Goal: Information Seeking & Learning: Learn about a topic

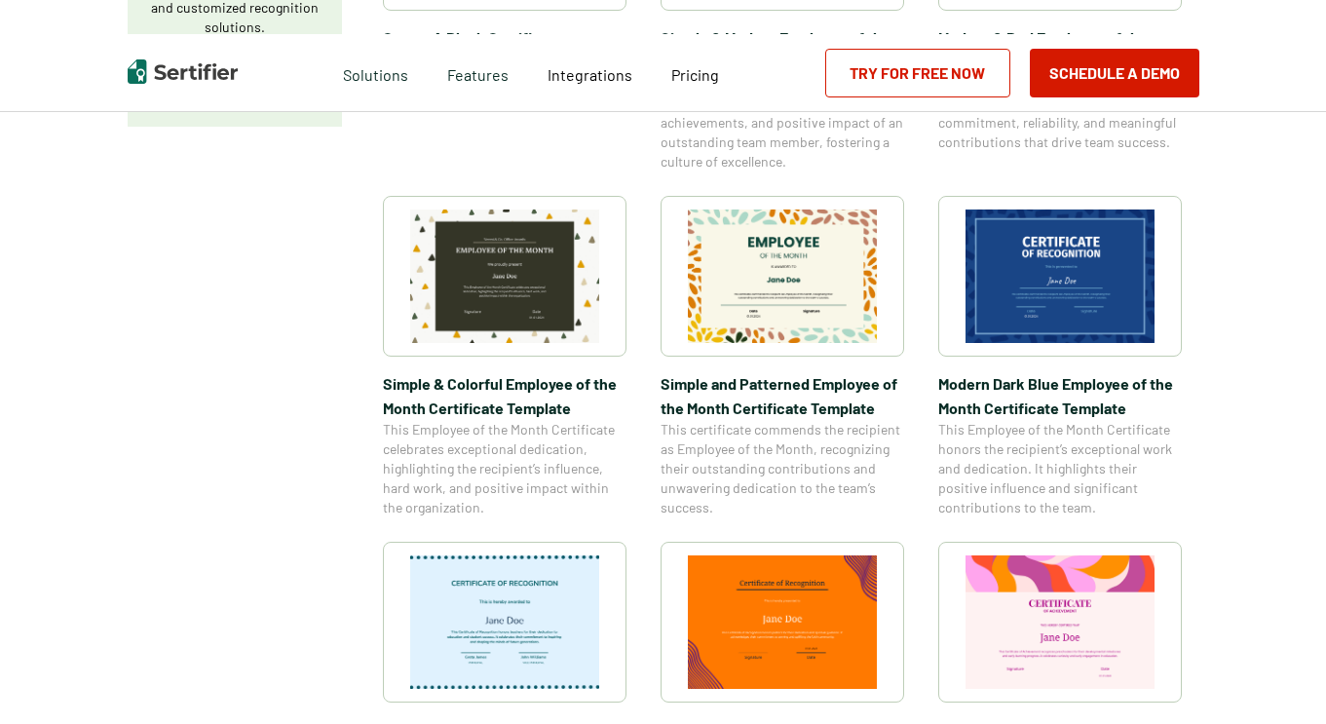
scroll to position [585, 0]
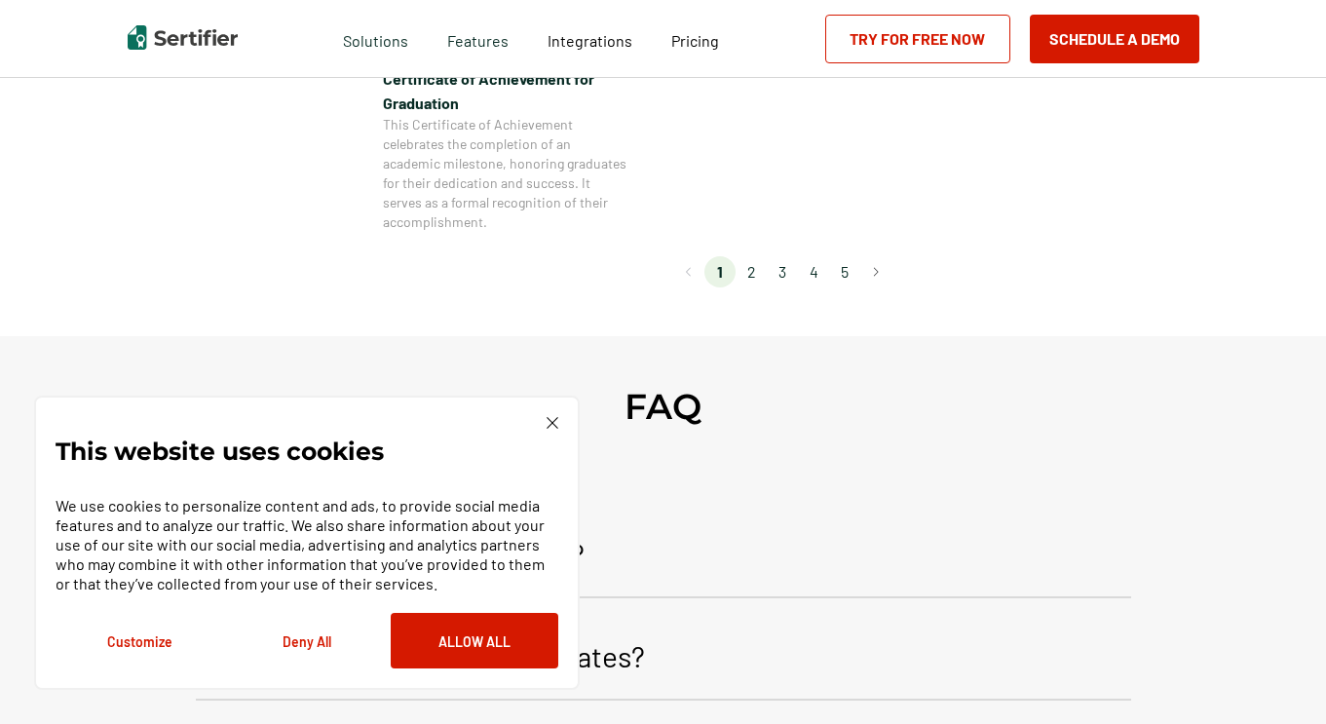
scroll to position [2047, 0]
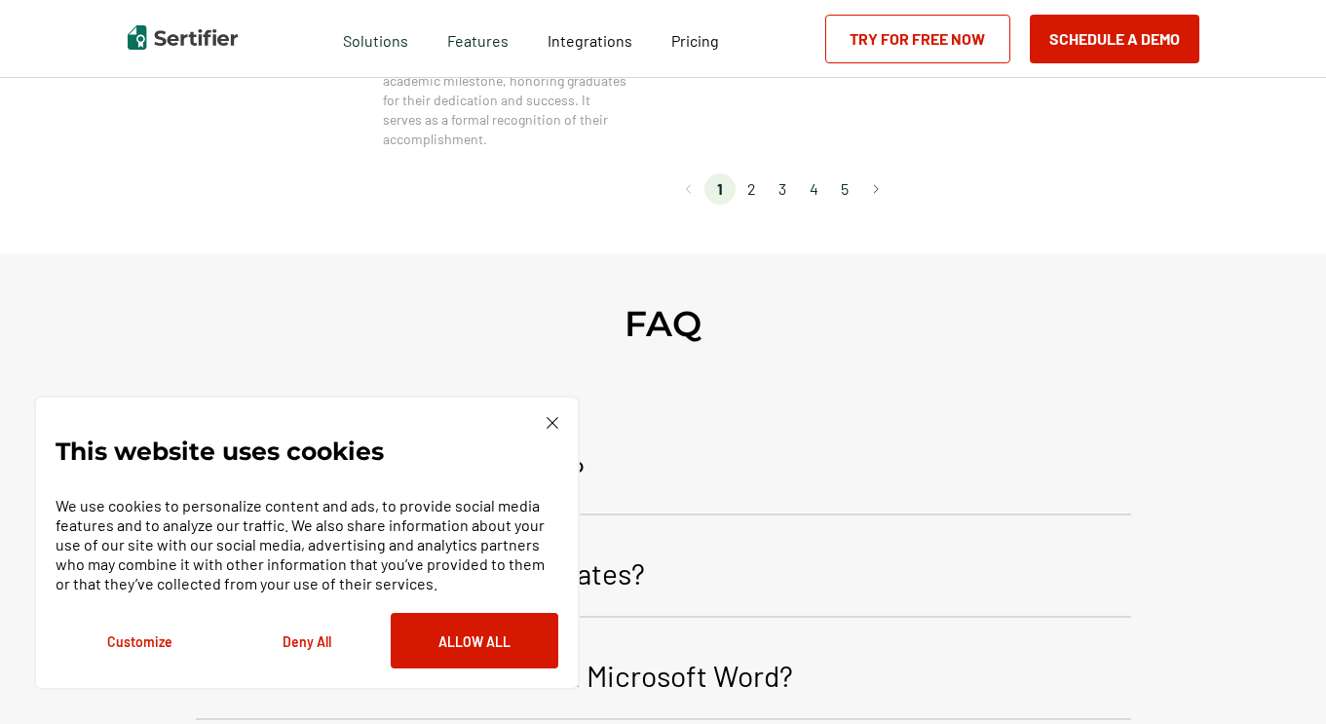
click at [752, 192] on li "2" at bounding box center [751, 188] width 31 height 31
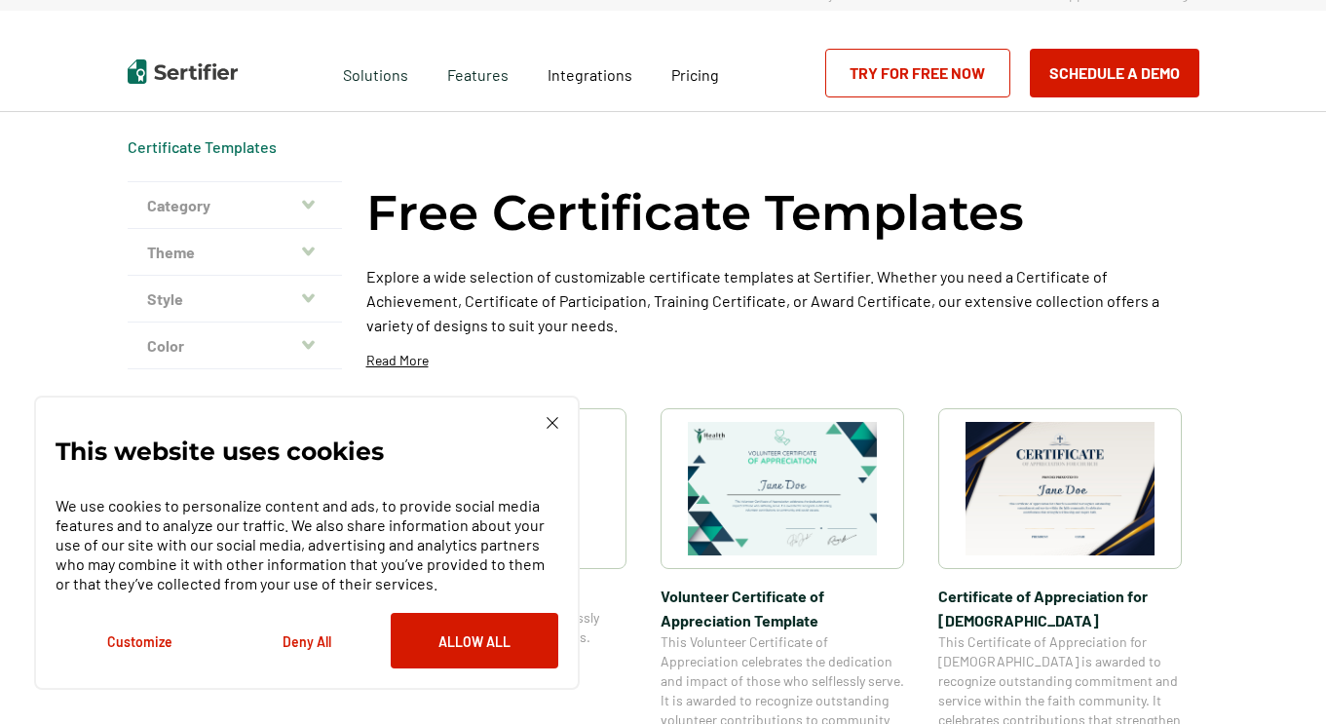
scroll to position [0, 0]
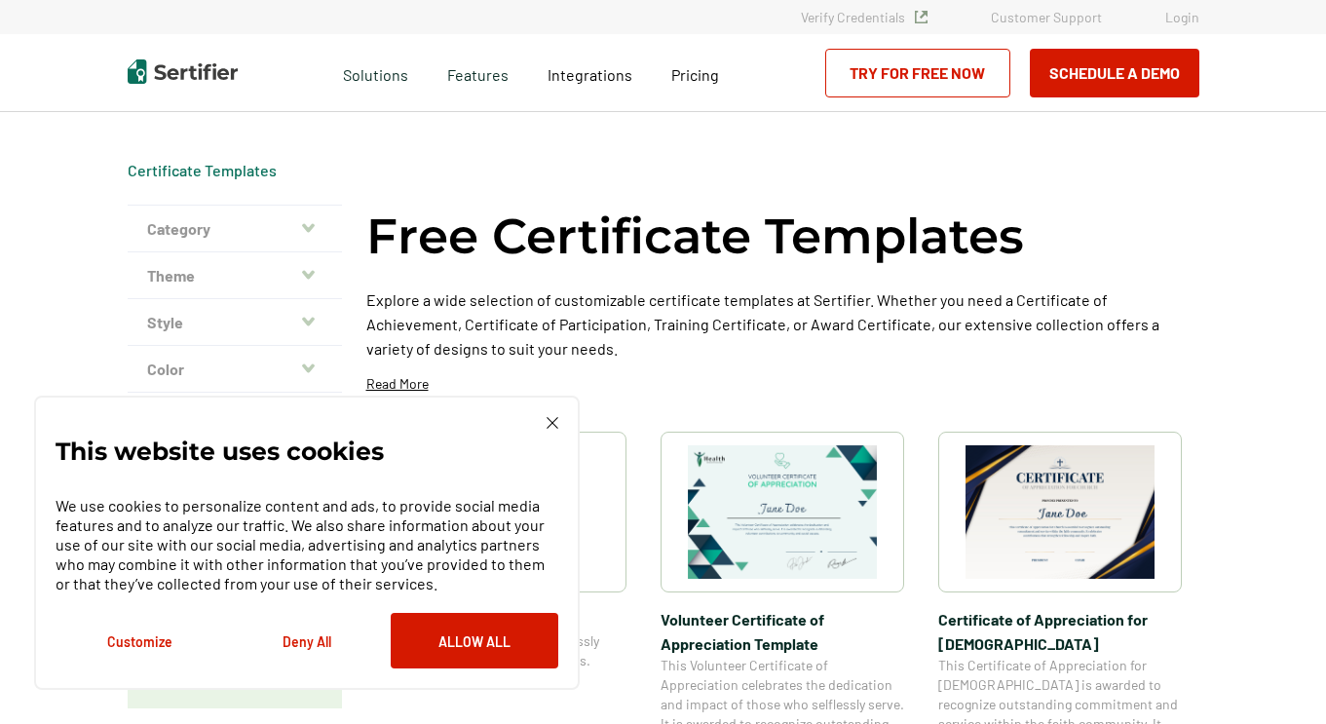
click at [313, 231] on icon "button" at bounding box center [308, 228] width 13 height 16
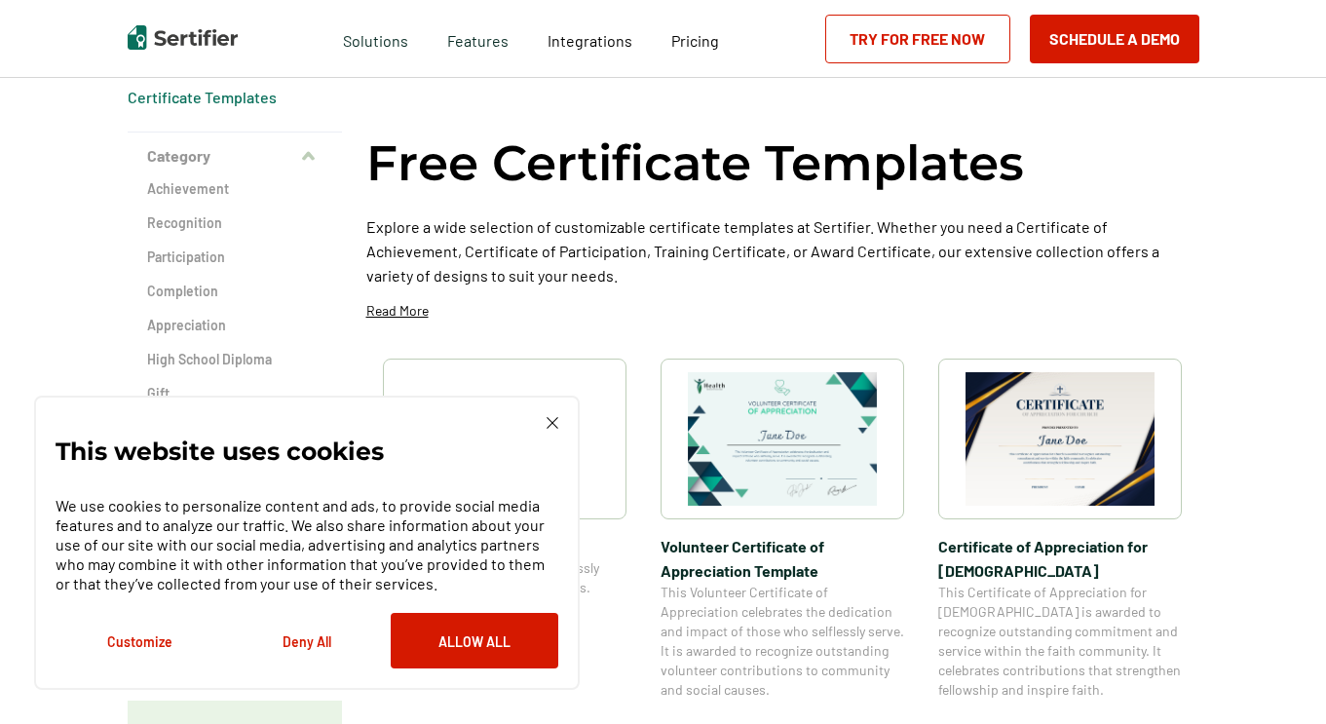
scroll to position [97, 0]
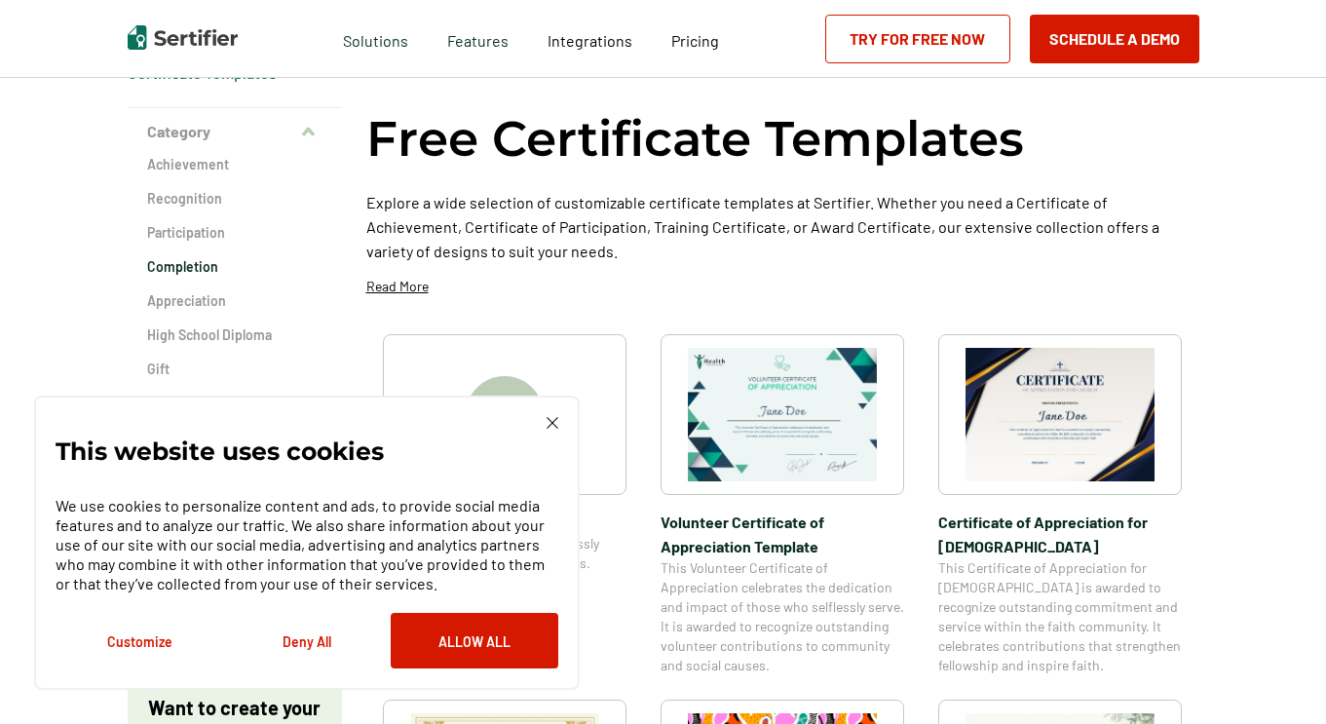
click at [196, 269] on h2 "Completion" at bounding box center [234, 266] width 175 height 19
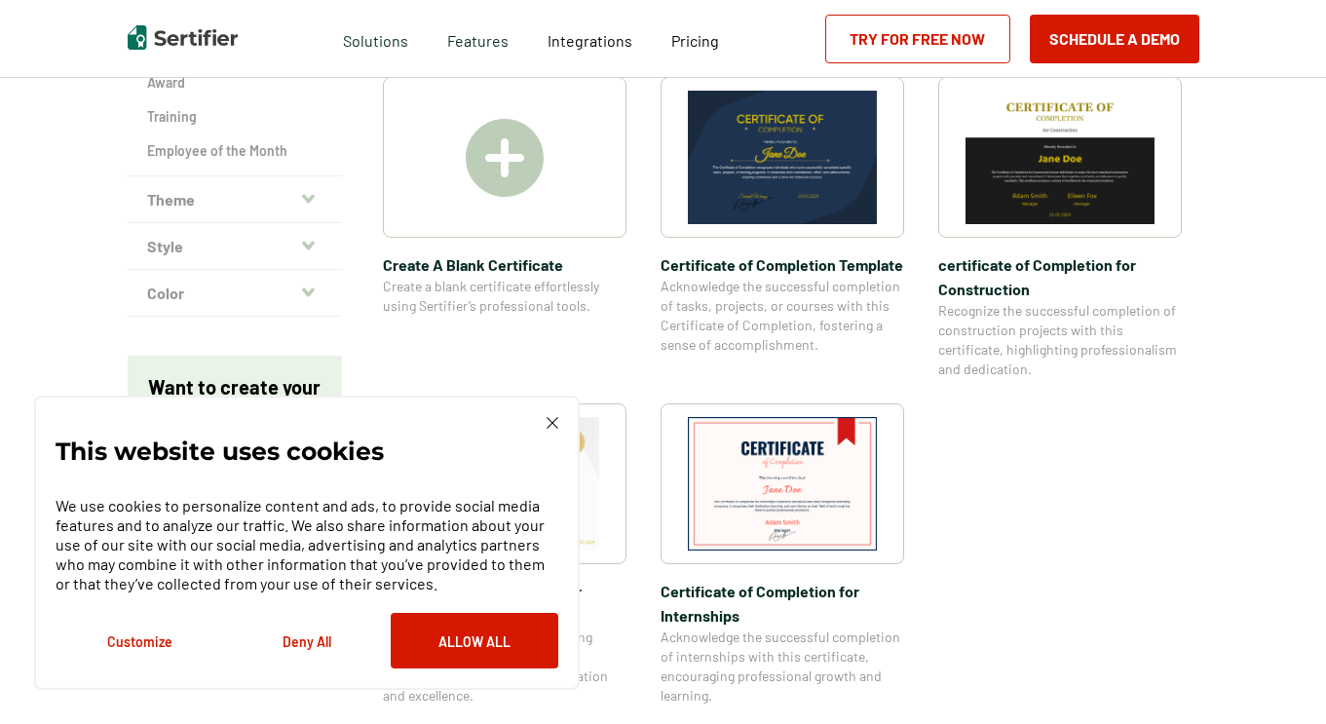
scroll to position [487, 0]
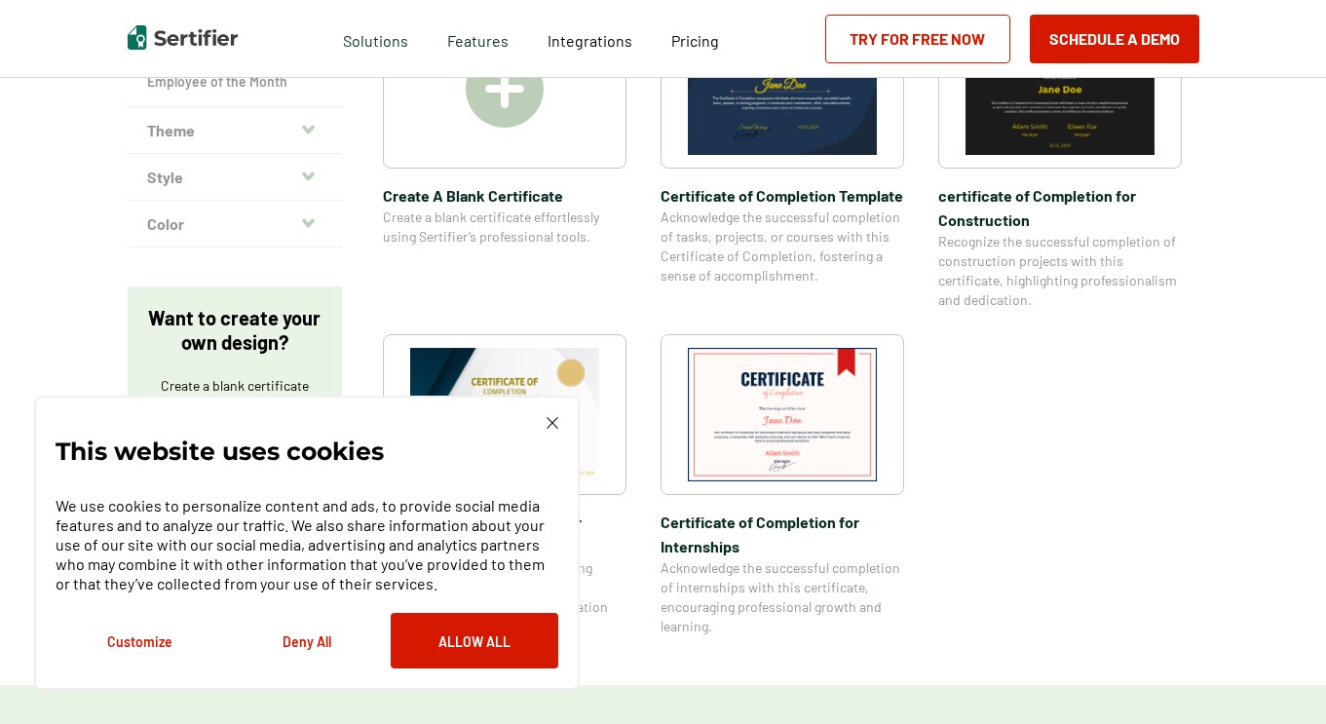
click at [549, 418] on img at bounding box center [553, 423] width 12 height 12
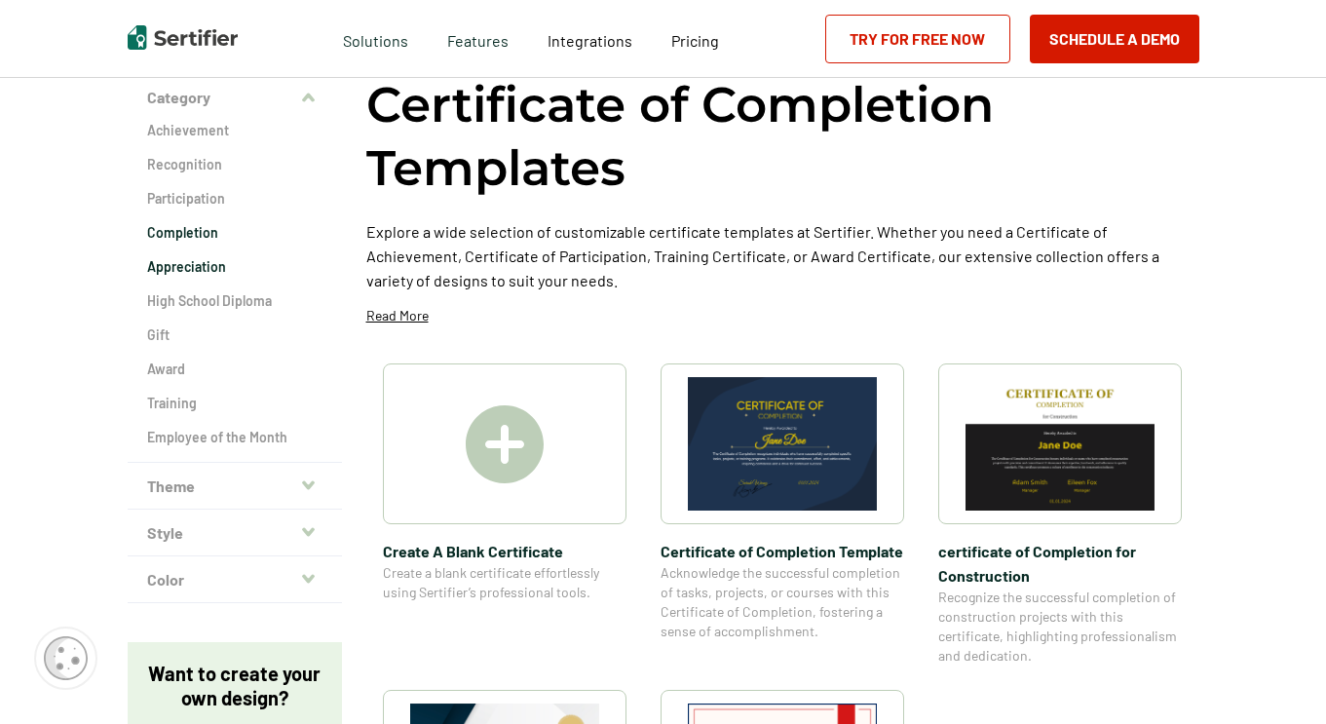
scroll to position [97, 0]
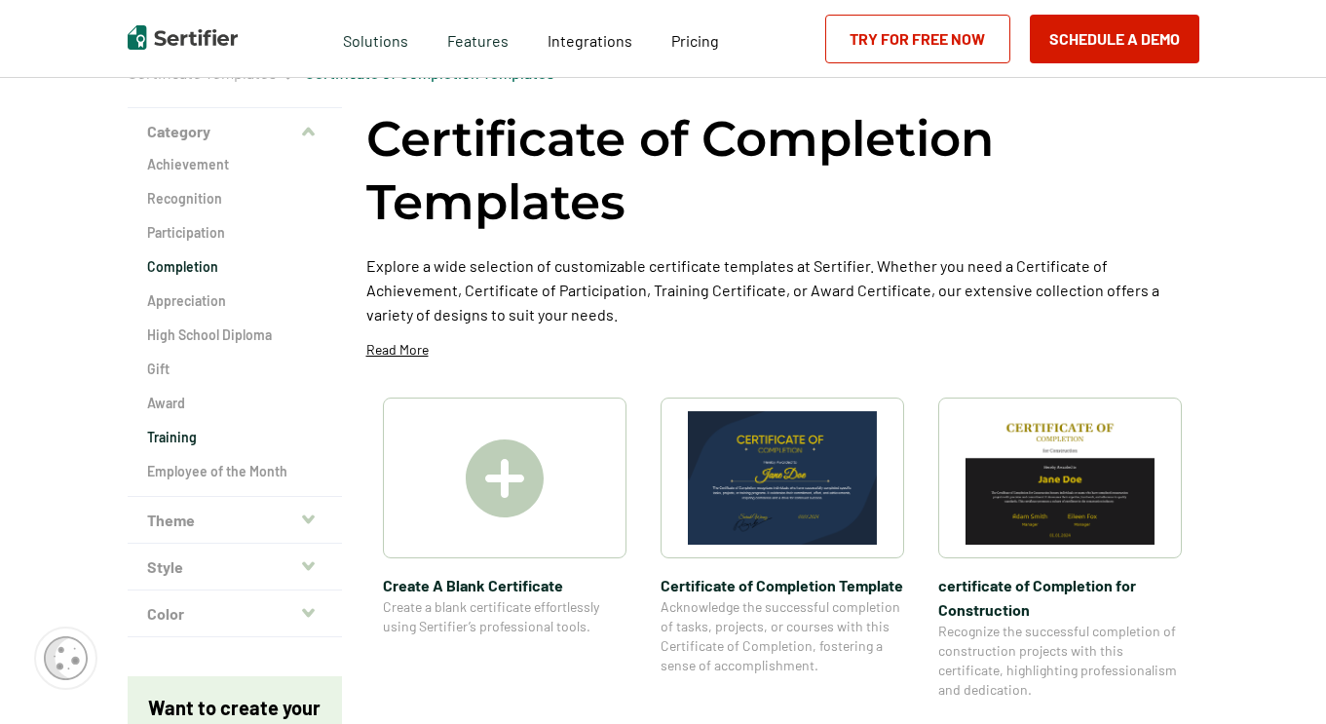
click at [161, 432] on h2 "Training" at bounding box center [234, 437] width 175 height 19
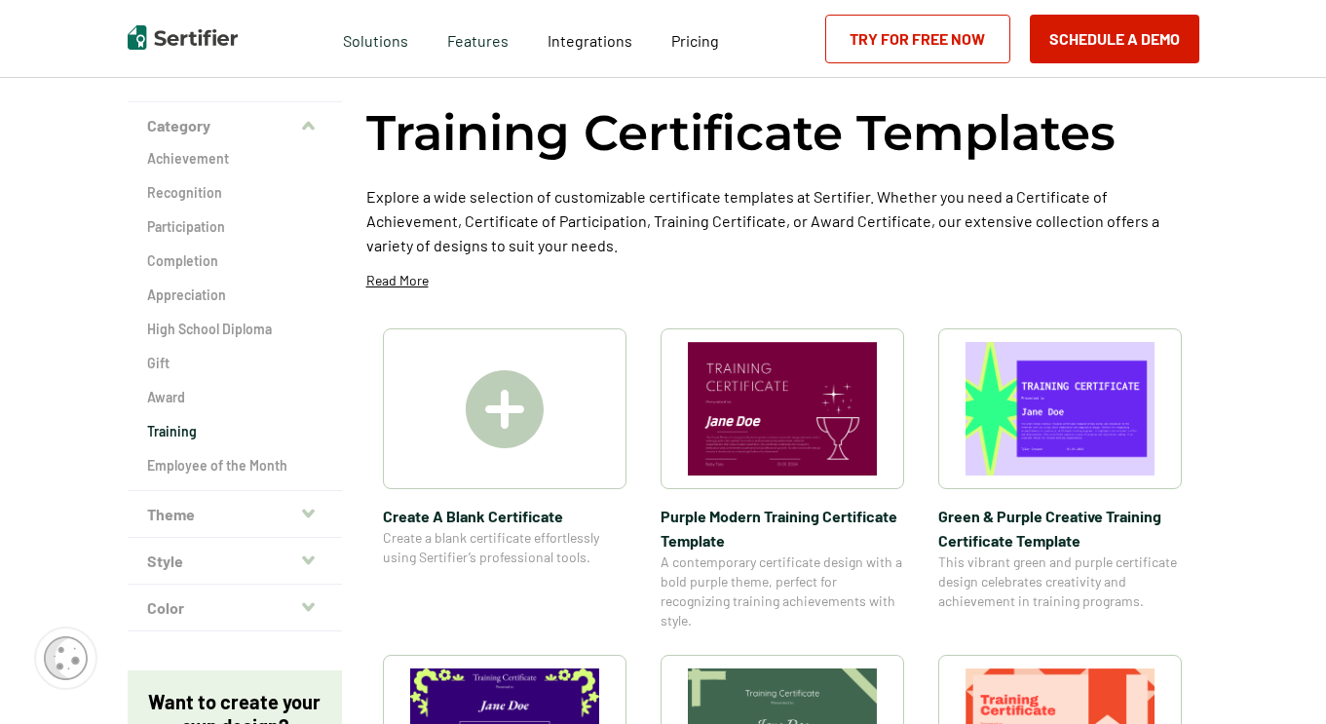
scroll to position [292, 0]
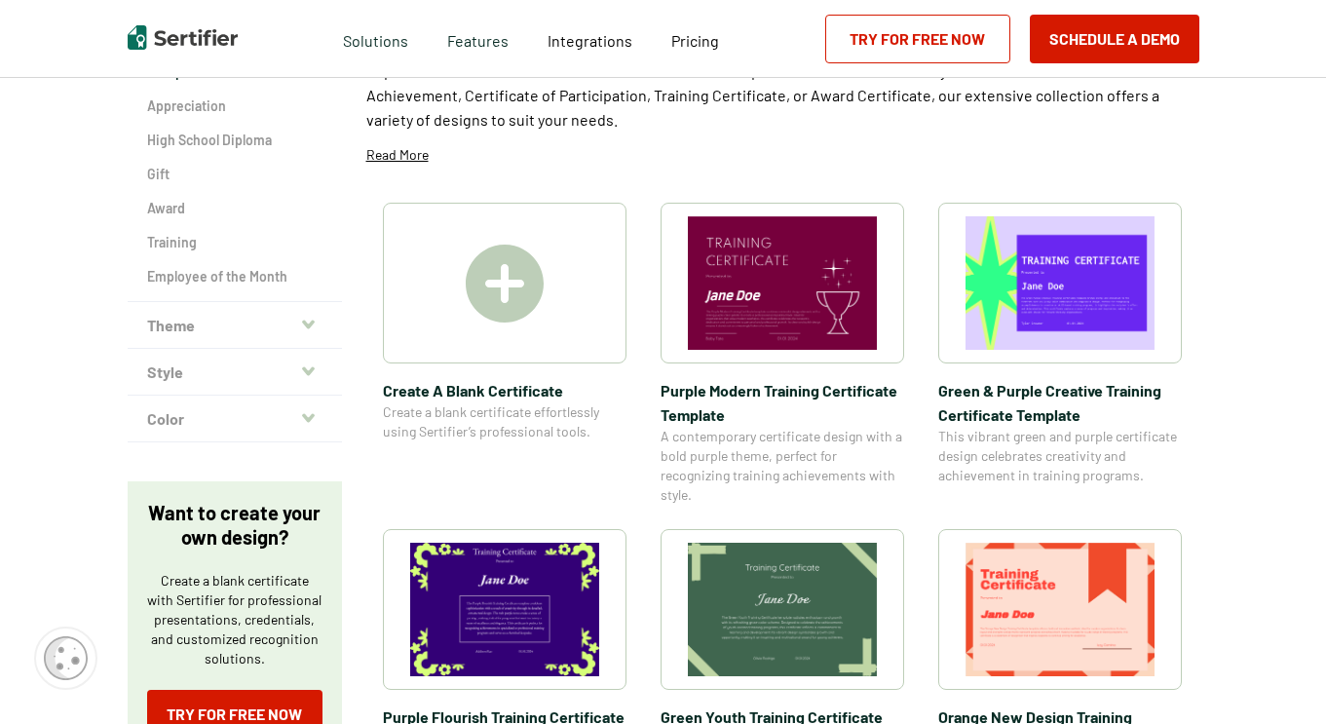
scroll to position [97, 0]
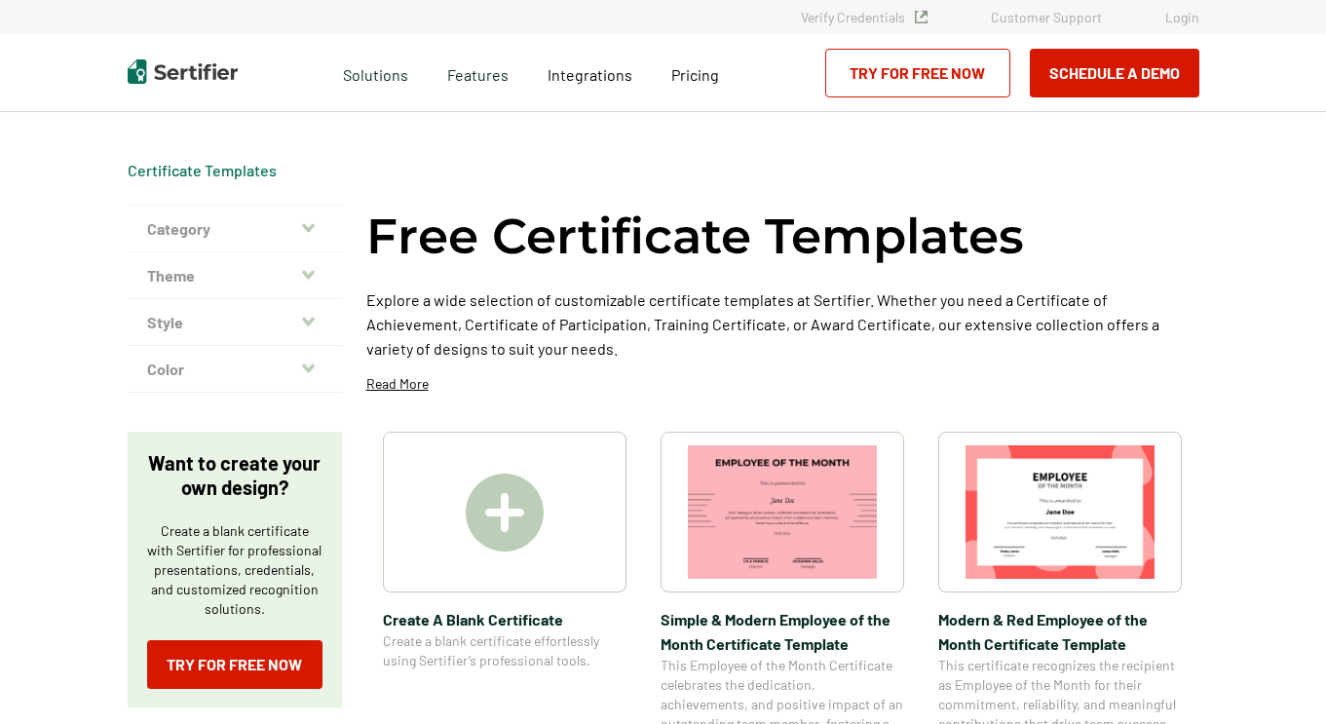
click at [528, 529] on img at bounding box center [505, 513] width 78 height 78
